Goal: Task Accomplishment & Management: Complete application form

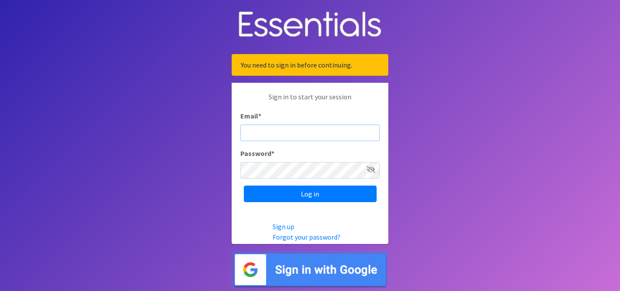
click at [336, 130] on input "Email *" at bounding box center [309, 132] width 139 height 17
type input "[PERSON_NAME][EMAIL_ADDRESS][DOMAIN_NAME]"
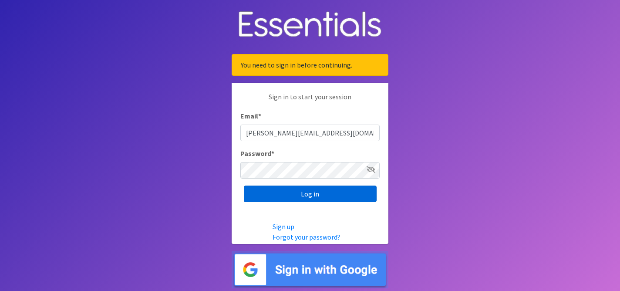
click at [326, 195] on input "Log in" at bounding box center [310, 193] width 133 height 17
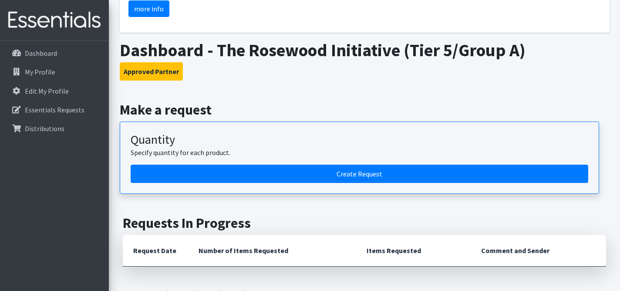
scroll to position [223, 0]
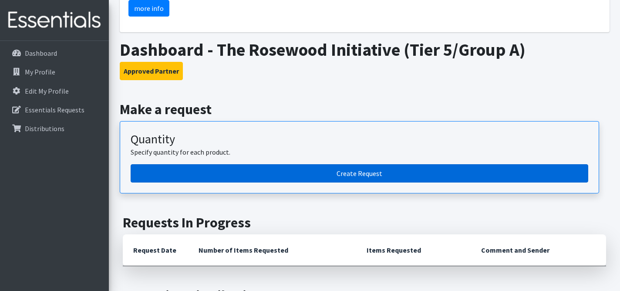
click at [292, 164] on link "Create Request" at bounding box center [359, 173] width 457 height 18
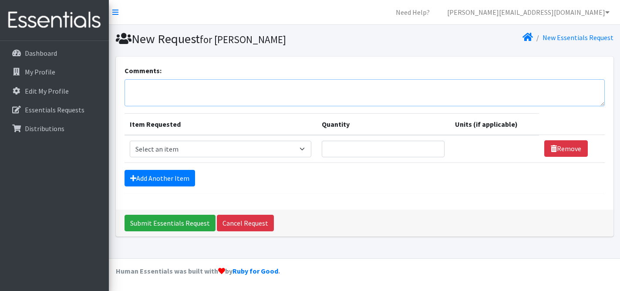
click at [221, 94] on textarea "Comments:" at bounding box center [364, 92] width 480 height 27
click at [154, 92] on textarea "Comments:" at bounding box center [364, 92] width 480 height 27
paste textarea "our volunteer will pick up the September order. thank you so much"
type textarea "our volunteer will pick up the September order. thank you so much"
click at [186, 148] on select "Select an item Adult Briefs (Large, approx. 38"-56") Adult Briefs (Medium, appr…" at bounding box center [221, 149] width 182 height 17
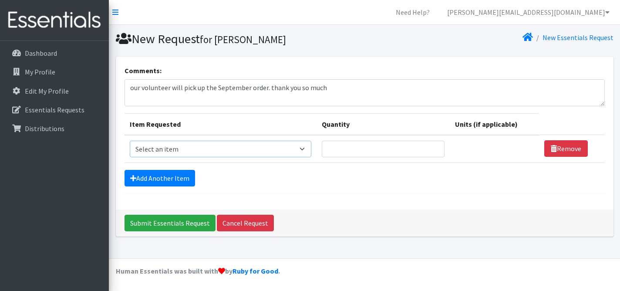
select select "1164"
click at [130, 141] on select "Select an item Adult Briefs (Large, approx. 38"-56") Adult Briefs (Medium, appr…" at bounding box center [221, 149] width 182 height 17
click at [422, 151] on input "1" at bounding box center [379, 149] width 121 height 17
type input "1500"
click at [518, 151] on select "Please select a unit units packs" at bounding box center [491, 149] width 85 height 17
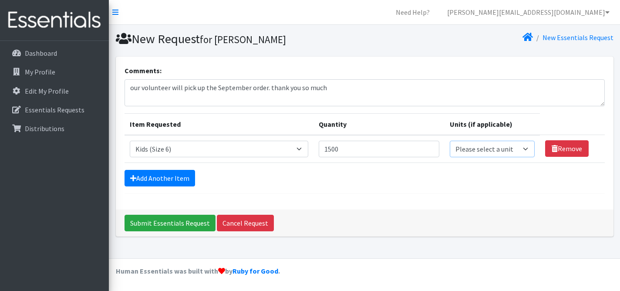
select select "pack"
click at [449, 141] on select "Please select a unit units packs" at bounding box center [491, 149] width 85 height 17
click at [157, 174] on link "Add Another Item" at bounding box center [159, 178] width 70 height 17
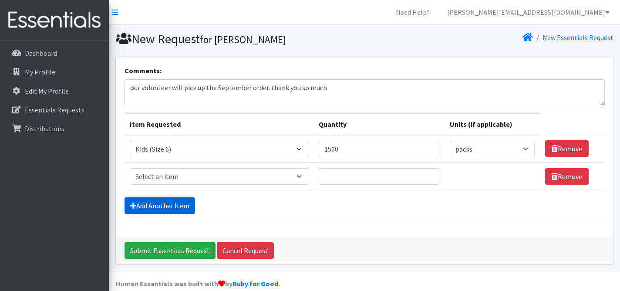
scroll to position [12, 0]
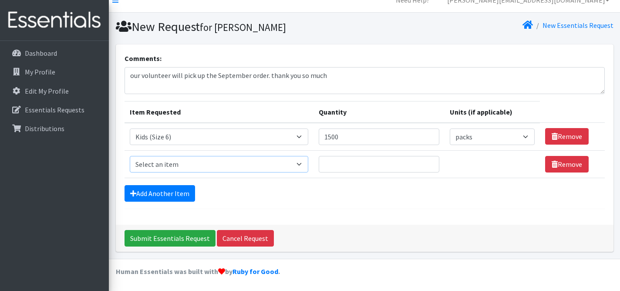
click at [308, 164] on select "Select an item Adult Briefs (Large, approx. 38"-56") Adult Briefs (Medium, appr…" at bounding box center [219, 164] width 179 height 17
select select "1162"
click at [130, 156] on select "Select an item Adult Briefs (Large, approx. 38"-56") Adult Briefs (Medium, appr…" at bounding box center [219, 164] width 179 height 17
click at [365, 164] on input "Quantity" at bounding box center [379, 164] width 121 height 17
type input "1500"
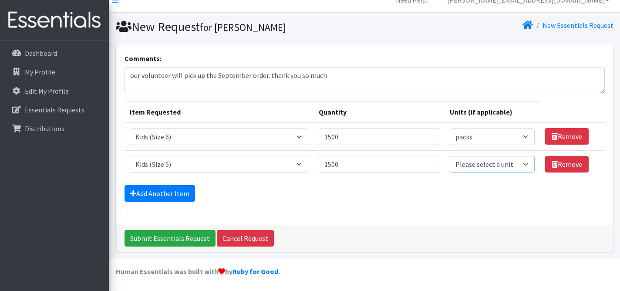
click at [521, 166] on select "Please select a unit units packs" at bounding box center [491, 164] width 85 height 17
select select "pack"
click at [449, 156] on select "Please select a unit units packs" at bounding box center [491, 164] width 85 height 17
click at [165, 190] on link "Add Another Item" at bounding box center [159, 193] width 70 height 17
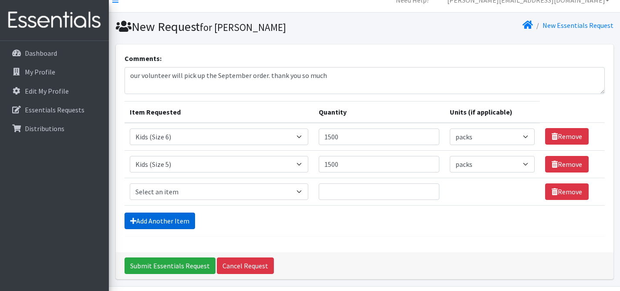
scroll to position [40, 0]
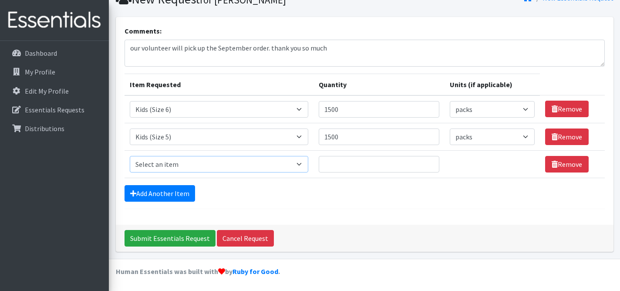
click at [254, 169] on select "Select an item Adult Briefs (Large, approx. 38"-56") Adult Briefs (Medium, appr…" at bounding box center [219, 164] width 179 height 17
select select "1626"
click at [130, 156] on select "Select an item Adult Briefs (Large, approx. 38"-56") Adult Briefs (Medium, appr…" at bounding box center [219, 164] width 179 height 17
click at [420, 166] on input "1" at bounding box center [379, 164] width 121 height 17
type input "1000"
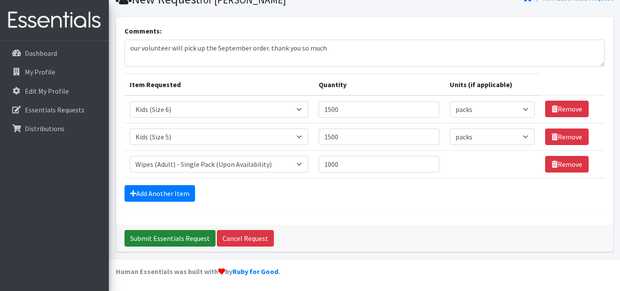
click at [155, 238] on input "Submit Essentials Request" at bounding box center [169, 238] width 91 height 17
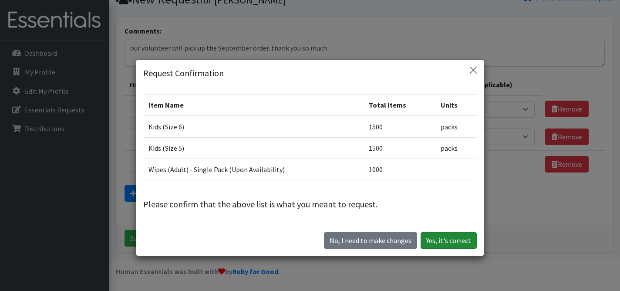
click at [457, 237] on button "Yes, it's correct" at bounding box center [448, 240] width 56 height 17
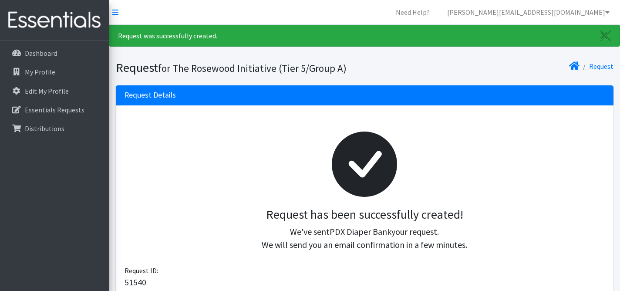
click at [419, 201] on div at bounding box center [364, 164] width 466 height 86
